Goal: Task Accomplishment & Management: Complete application form

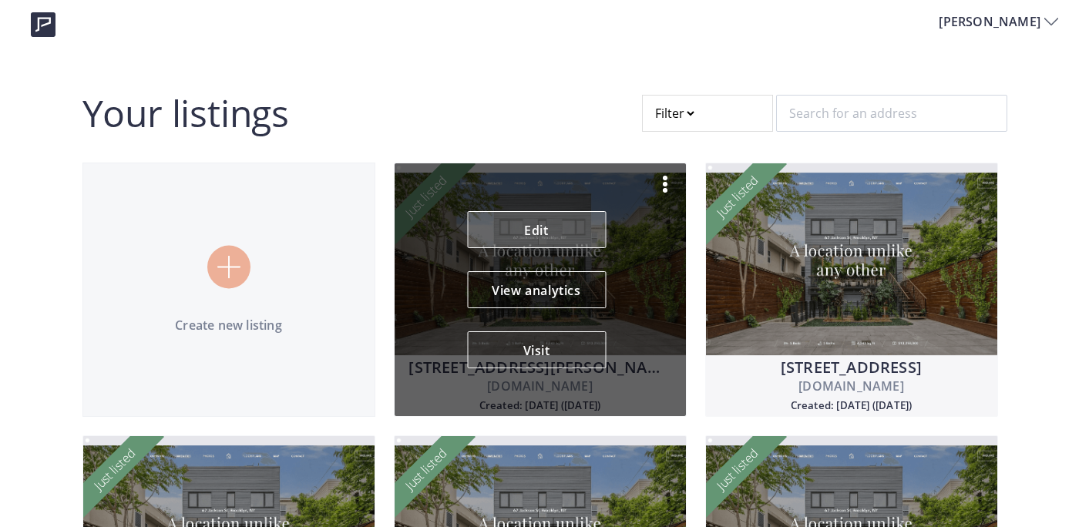
click at [567, 227] on link "Edit" at bounding box center [536, 229] width 139 height 37
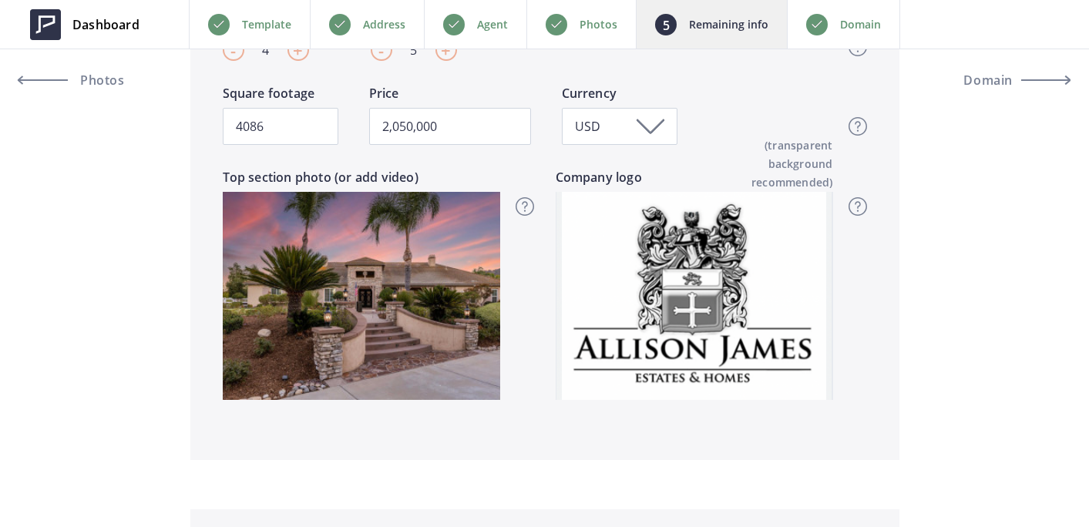
scroll to position [765, 0]
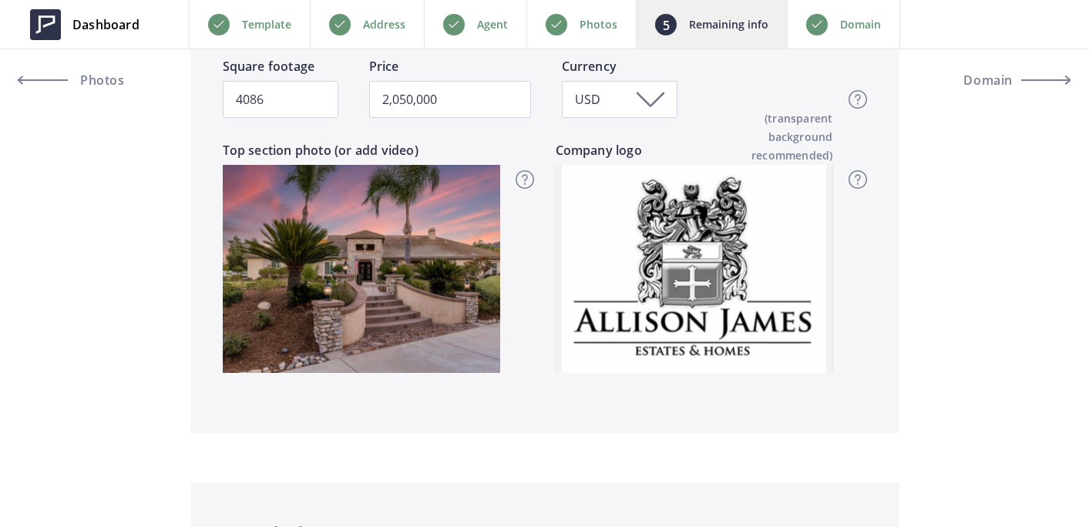
click at [596, 14] on div "Photos" at bounding box center [581, 24] width 109 height 49
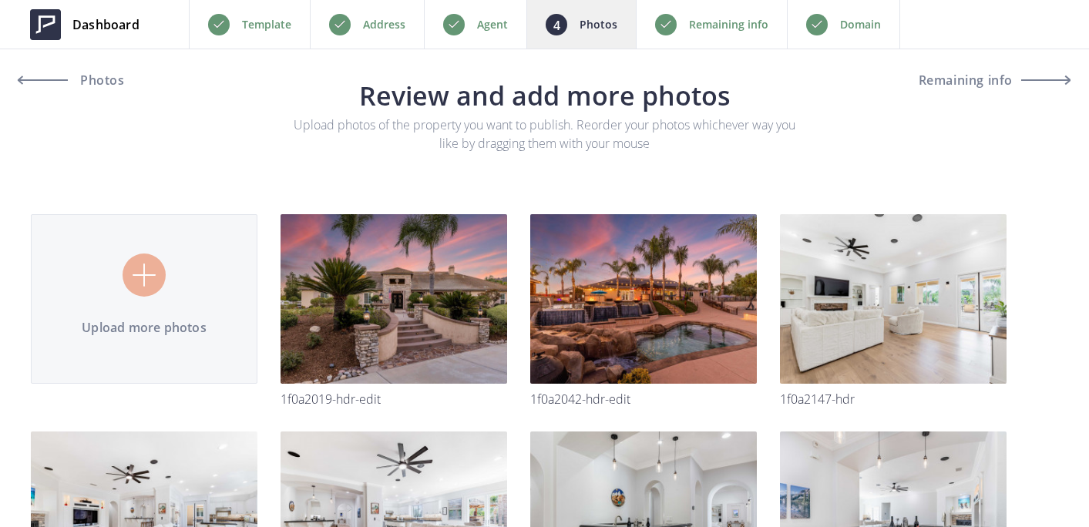
type input "C:\fakepath\1F0A2229-HDR.jpg"
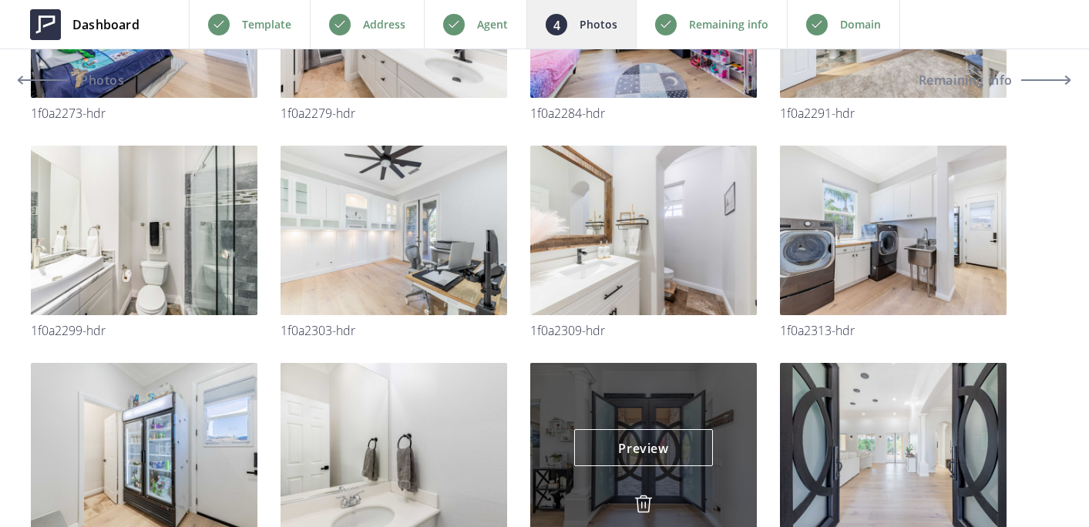
scroll to position [2425, 0]
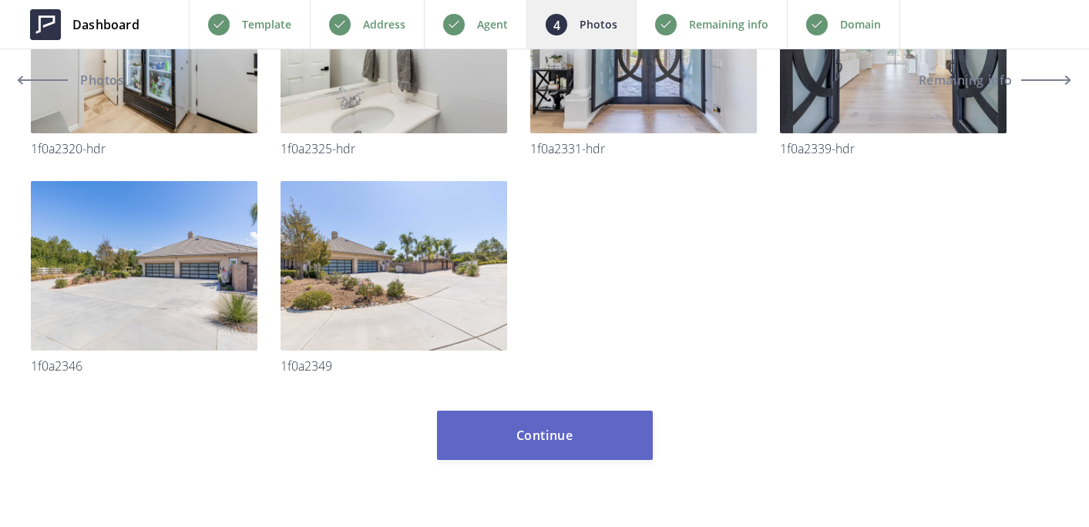
click at [594, 420] on button "Continue" at bounding box center [545, 435] width 216 height 49
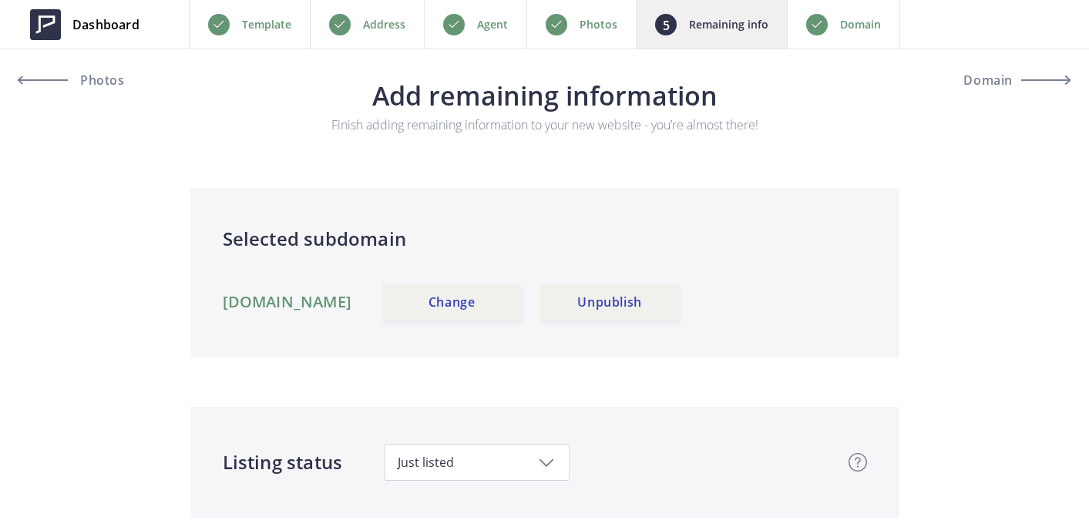
click at [857, 22] on p "Domain" at bounding box center [860, 24] width 41 height 19
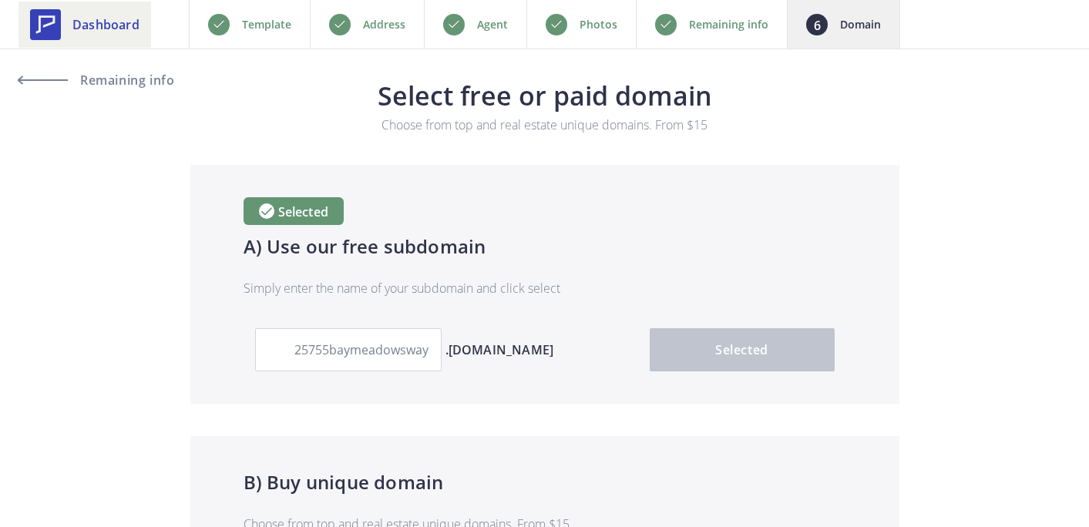
click at [121, 22] on span "Dashboard" at bounding box center [105, 24] width 67 height 19
